Goal: Information Seeking & Learning: Learn about a topic

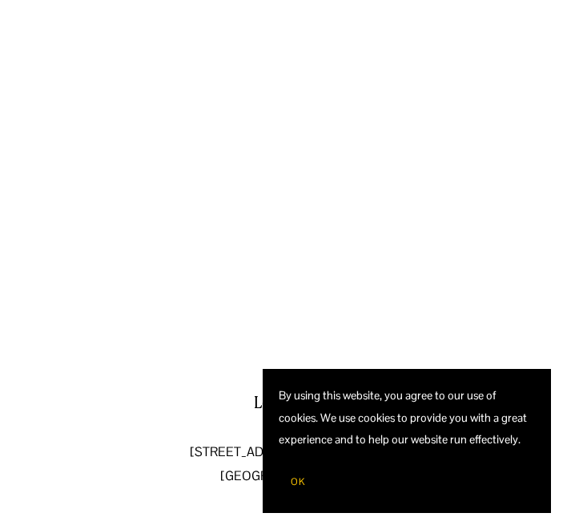
scroll to position [28, 0]
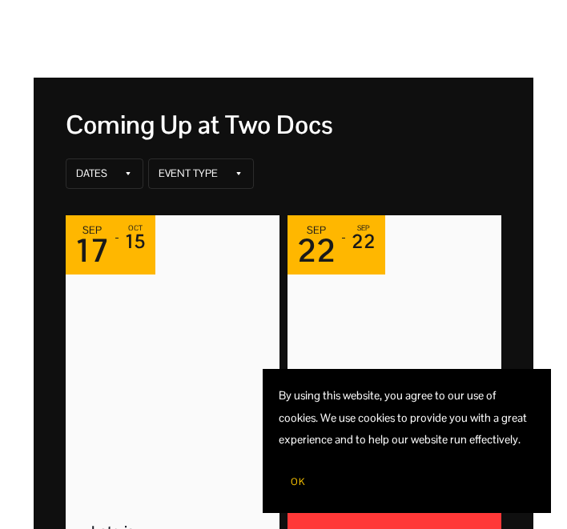
click at [295, 480] on span "OK" at bounding box center [298, 482] width 14 height 13
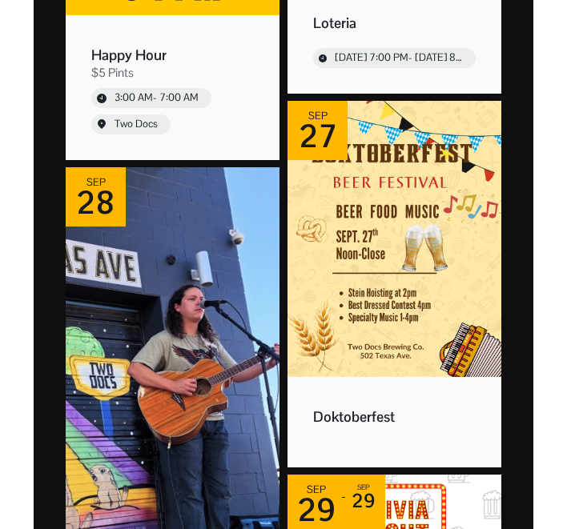
scroll to position [1749, 0]
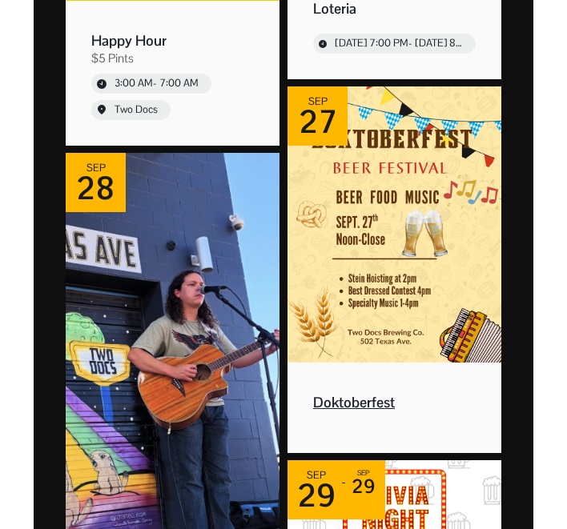
click at [411, 211] on img "Event: Doktoberfest" at bounding box center [394, 224] width 214 height 276
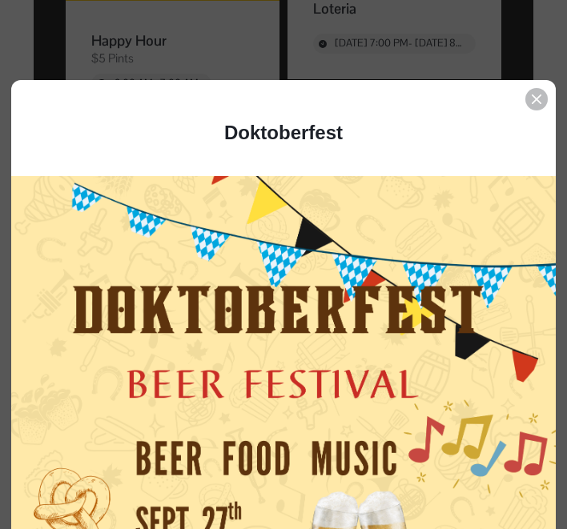
click at [451, 54] on div "Event details popup" at bounding box center [283, 264] width 567 height 529
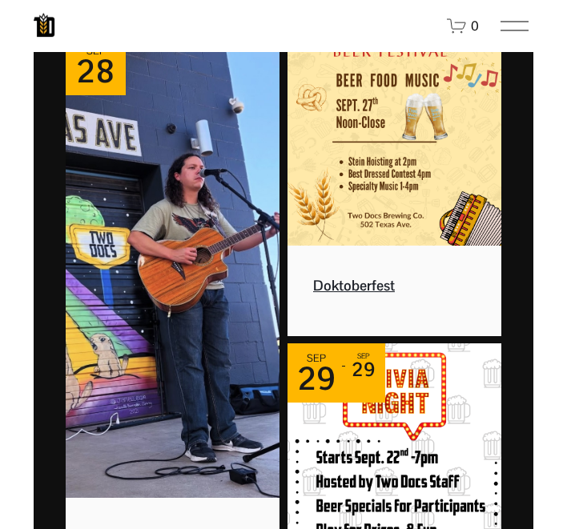
scroll to position [1854, 0]
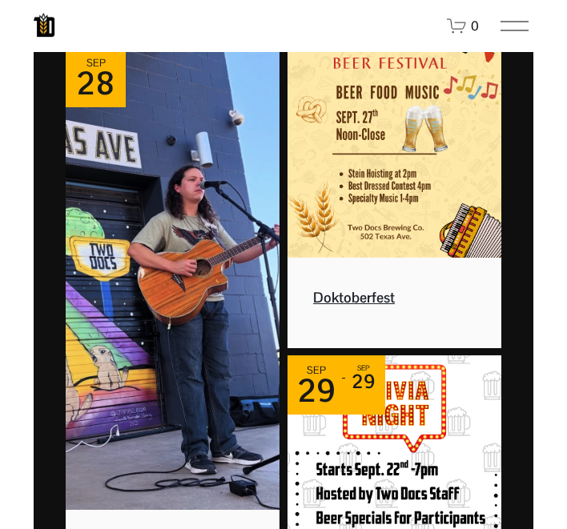
click at [396, 213] on img "Event: Doktoberfest" at bounding box center [394, 120] width 214 height 276
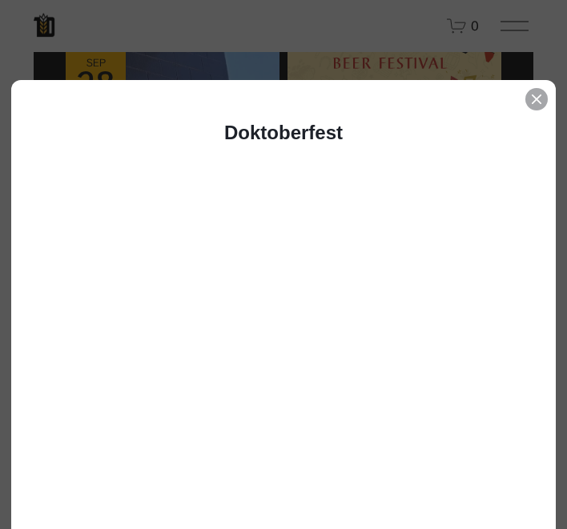
click at [536, 106] on div "Event details popup" at bounding box center [536, 99] width 22 height 22
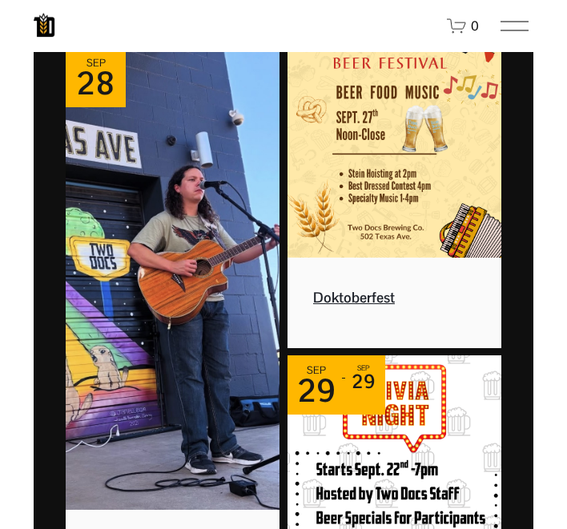
click at [416, 183] on img "Event: Doktoberfest" at bounding box center [394, 120] width 214 height 276
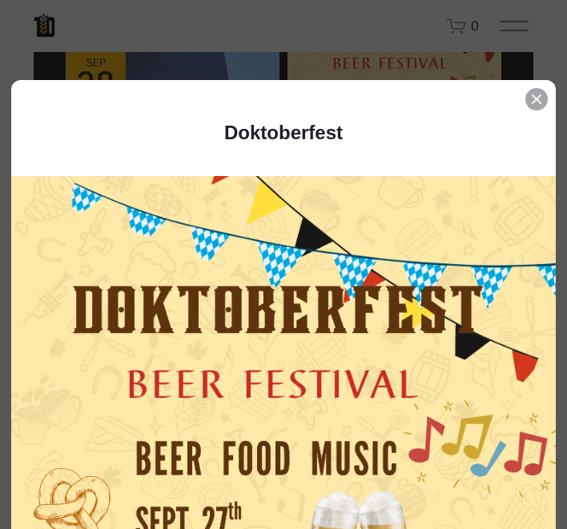
click at [534, 109] on div "Event details popup" at bounding box center [536, 99] width 22 height 22
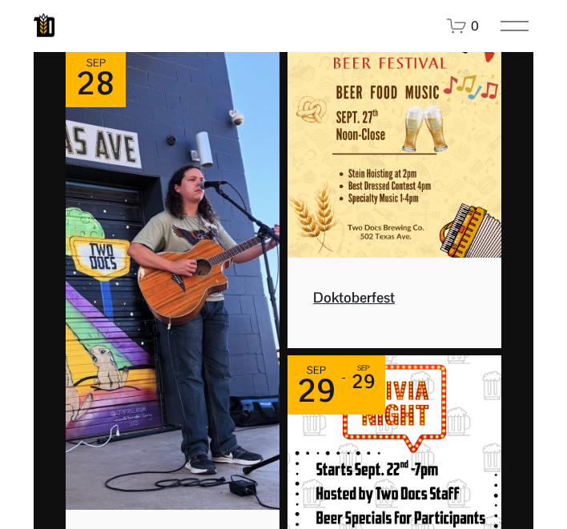
click at [432, 175] on img "Event: Doktoberfest" at bounding box center [394, 120] width 214 height 276
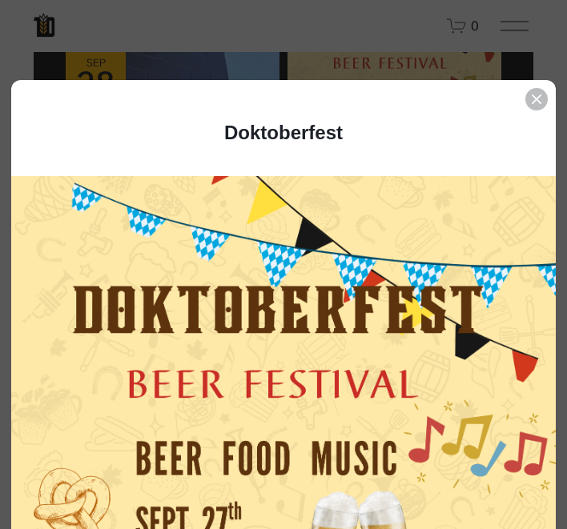
click at [496, 52] on div "Event details popup" at bounding box center [283, 264] width 567 height 529
